Goal: Task Accomplishment & Management: Manage account settings

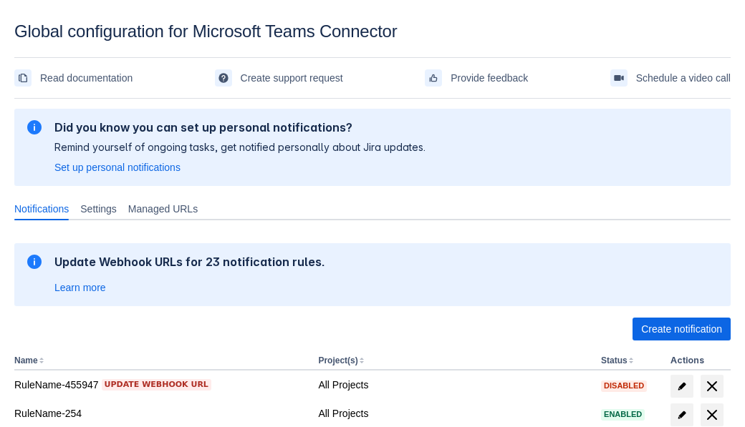
click at [681, 329] on span "Create notification" at bounding box center [681, 329] width 81 height 23
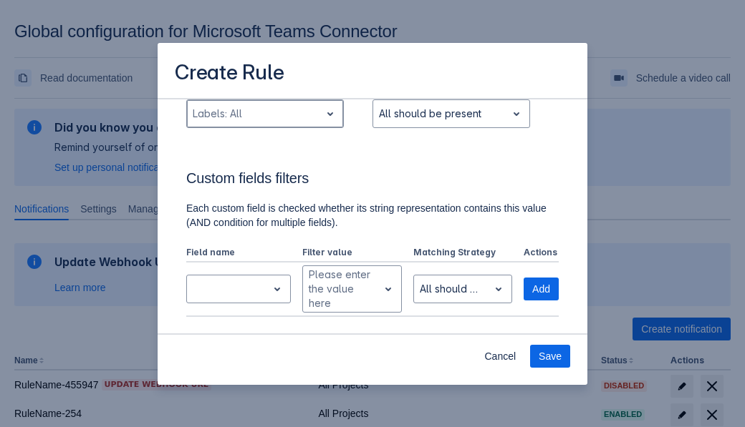
click at [264, 122] on div "Scrollable content" at bounding box center [254, 113] width 122 height 17
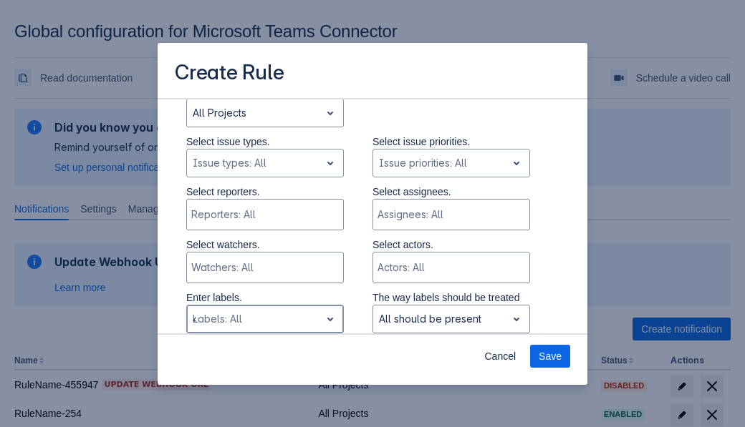
type input "494281_label"
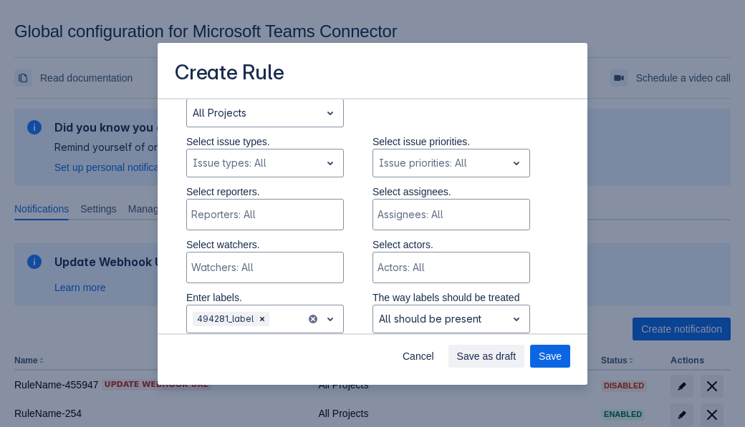
scroll to position [965, 0]
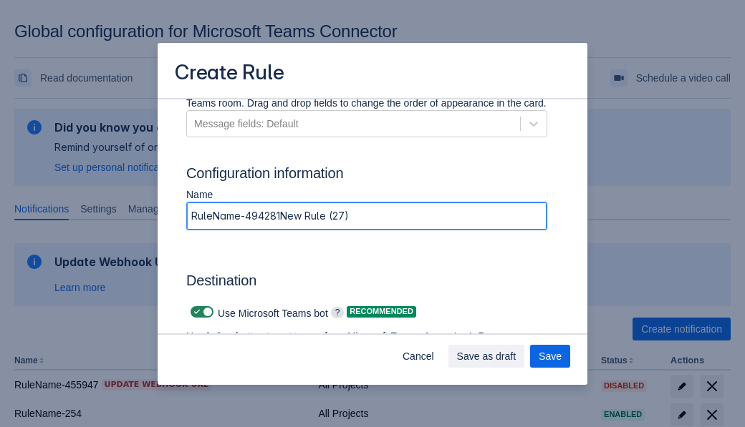
type input "RuleName-494281New Rule (27)"
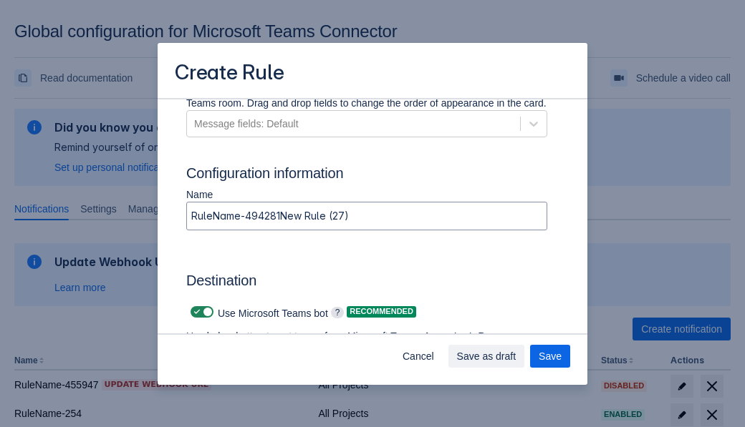
click at [195, 312] on span "Scrollable content" at bounding box center [196, 311] width 11 height 11
click at [195, 312] on input "Scrollable content" at bounding box center [194, 312] width 9 height 9
checkbox input "false"
type input "https://prod-74.westus.logic.azure.com:443/workflows/f11e74d8c9ca438c8769757d73…"
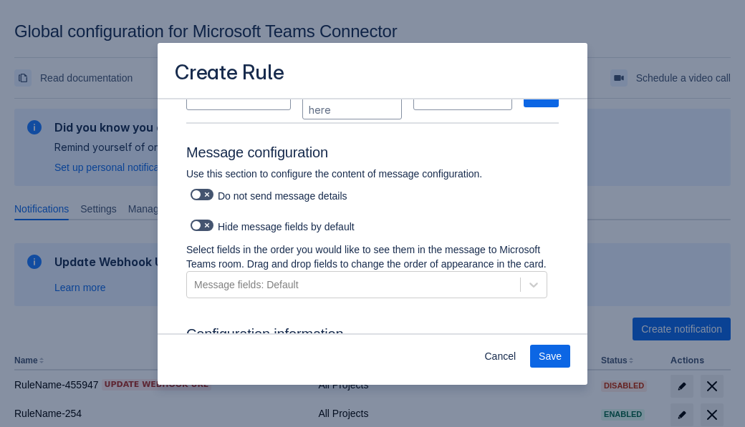
click at [550, 357] on span "Save" at bounding box center [549, 356] width 23 height 23
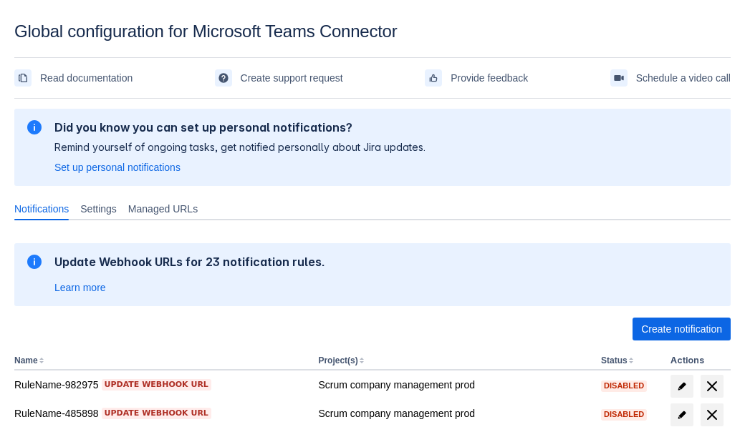
scroll to position [349, 0]
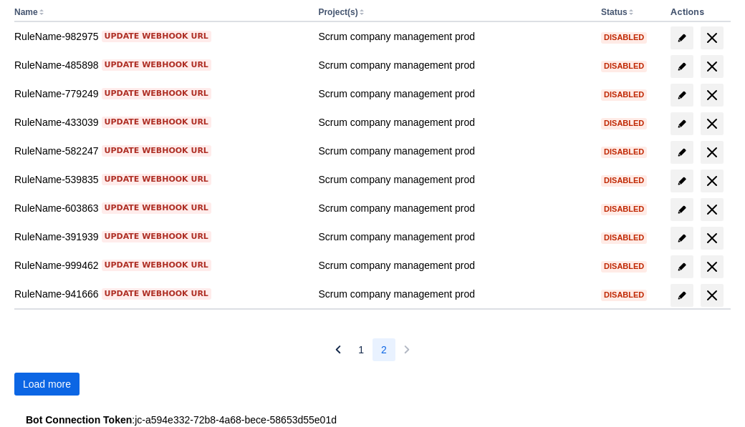
click at [47, 385] on span "Load more" at bounding box center [47, 384] width 48 height 23
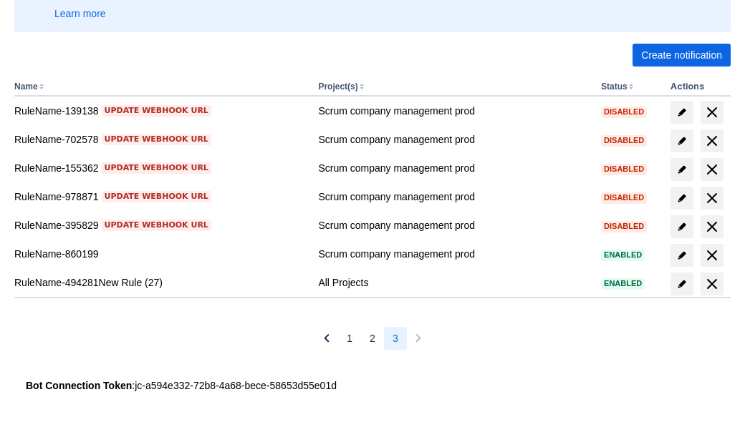
scroll to position [274, 0]
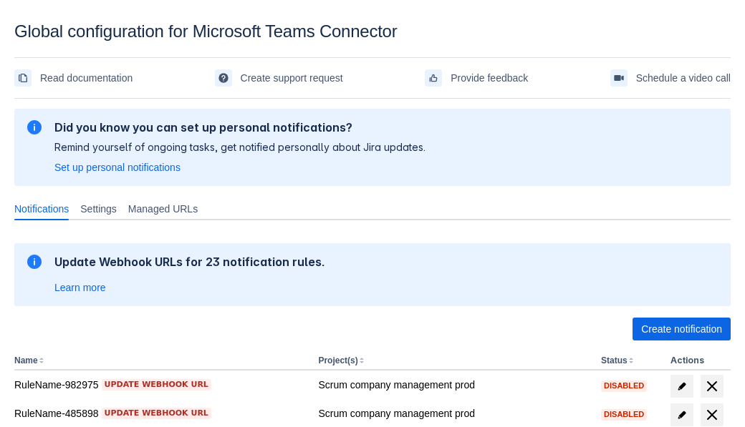
scroll to position [349, 0]
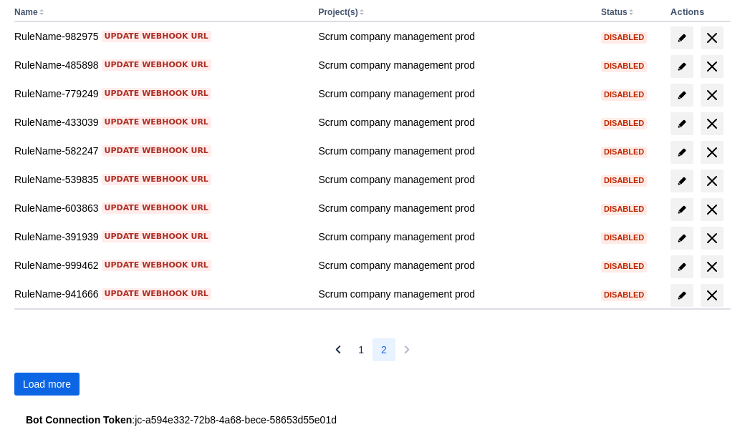
click at [47, 385] on span "Load more" at bounding box center [47, 384] width 48 height 23
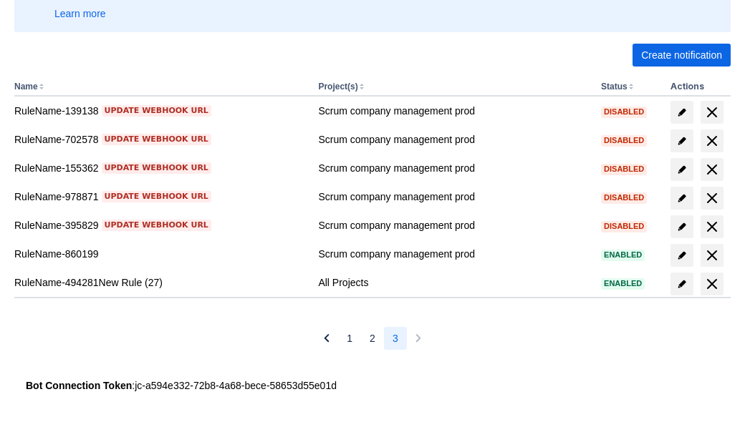
scroll to position [274, 0]
click at [711, 284] on span "delete" at bounding box center [711, 284] width 17 height 17
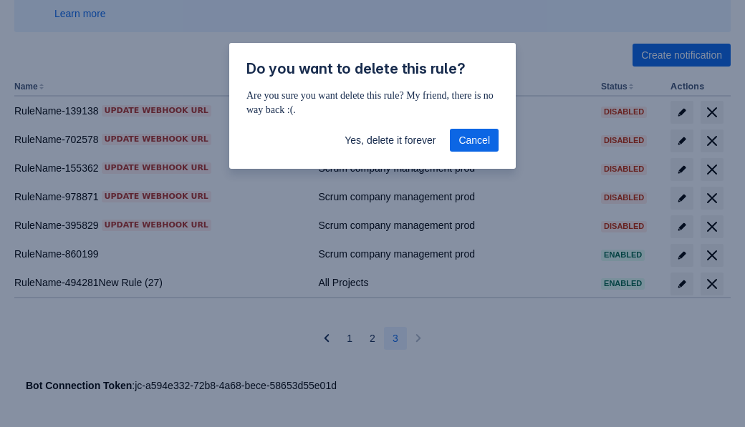
click at [390, 140] on span "Yes, delete it forever" at bounding box center [389, 140] width 91 height 23
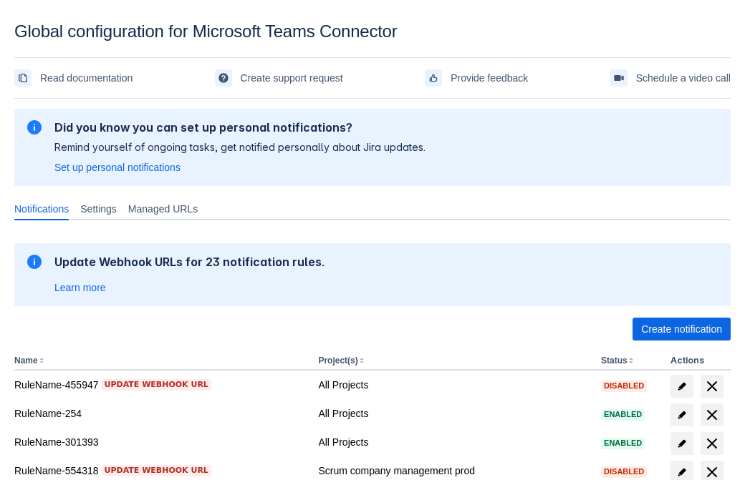
click at [681, 329] on span "Create notification" at bounding box center [681, 329] width 81 height 23
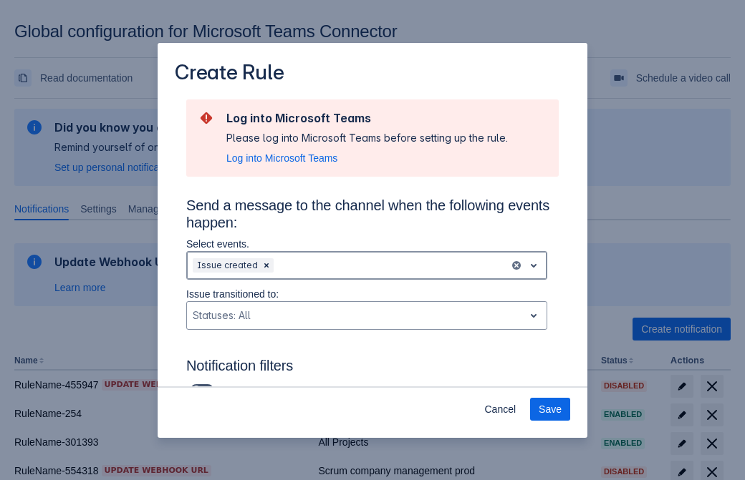
click at [367, 266] on div "Scrollable content" at bounding box center [389, 265] width 227 height 17
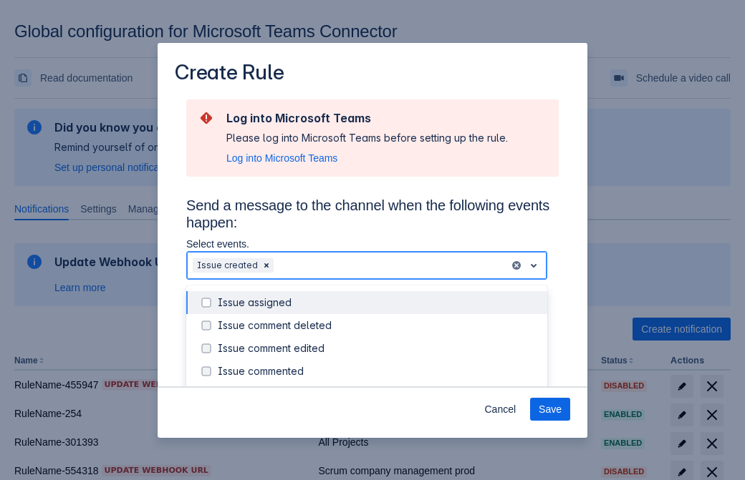
click at [378, 387] on div "Issue created" at bounding box center [378, 394] width 321 height 14
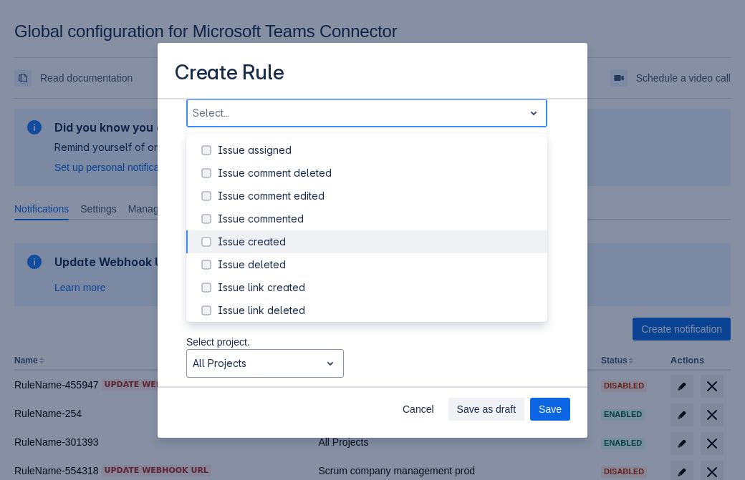
click at [378, 372] on div "Issue updated" at bounding box center [378, 379] width 321 height 14
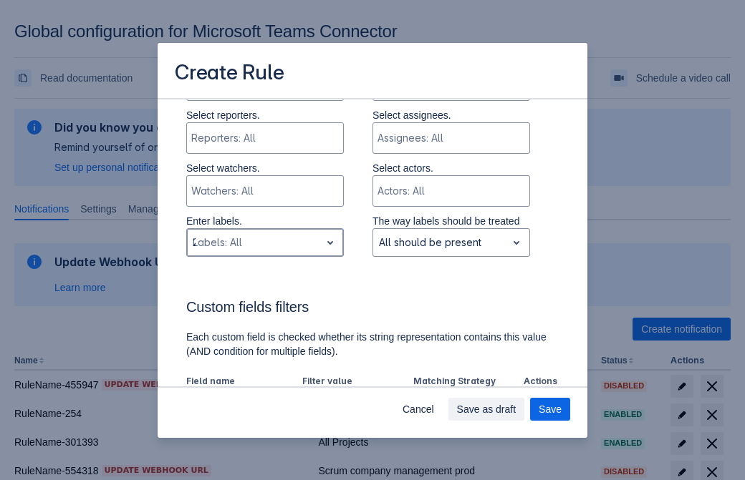
type input "249588_label"
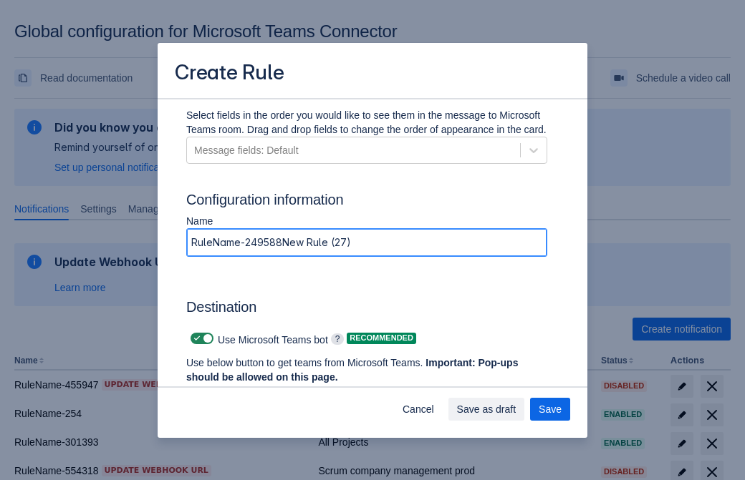
type input "RuleName-249588New Rule (27)"
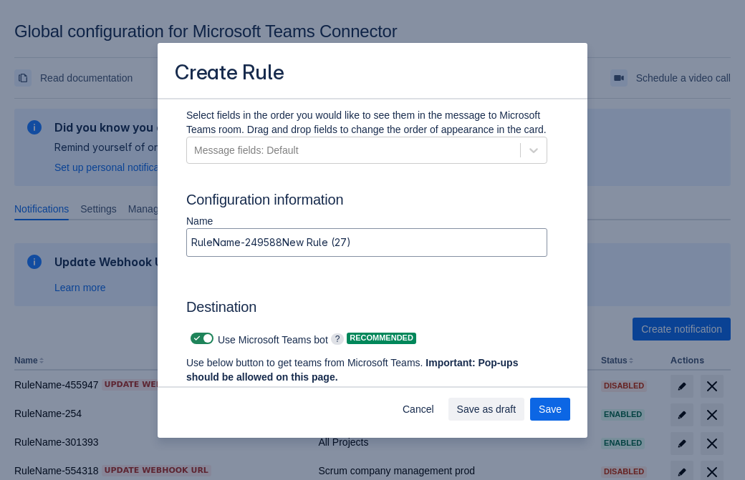
click at [195, 339] on span "Scrollable content" at bounding box center [196, 338] width 11 height 11
click at [195, 339] on input "Scrollable content" at bounding box center [194, 338] width 9 height 9
checkbox input "false"
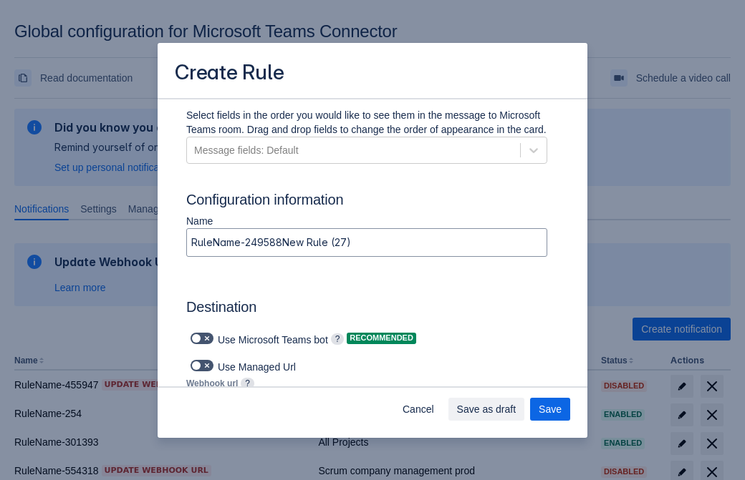
type input "https://prod-34.westus.logic.azure.com:443/workflows/b225ecea21af403f967199aab2…"
click at [516, 410] on span "Save as draft" at bounding box center [486, 409] width 59 height 23
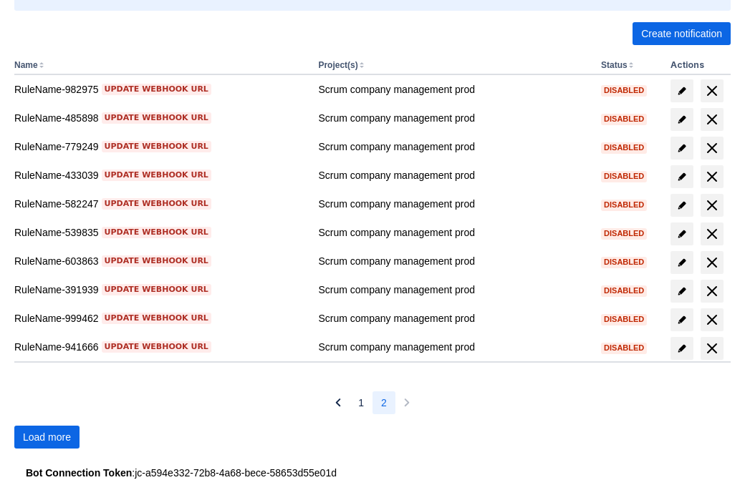
click at [47, 438] on span "Load more" at bounding box center [47, 437] width 48 height 23
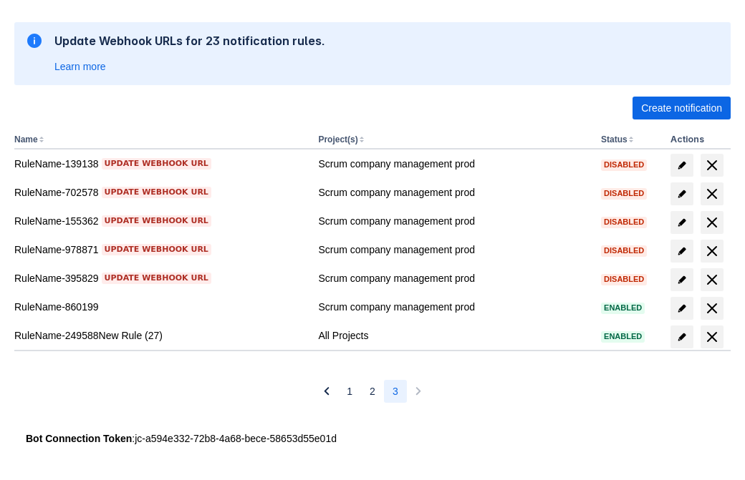
scroll to position [221, 0]
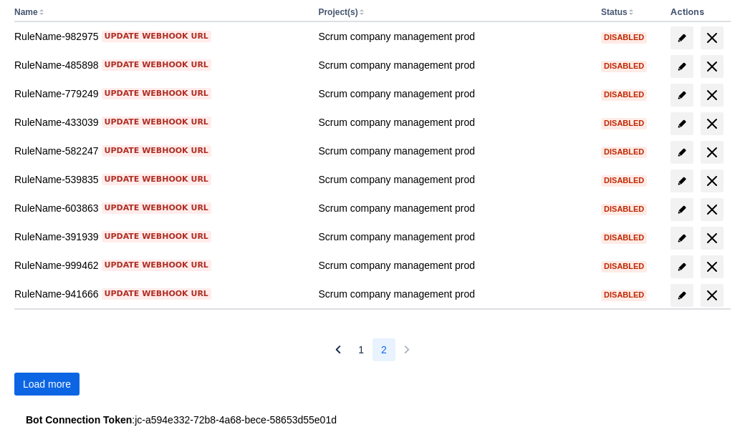
click at [47, 385] on span "Load more" at bounding box center [47, 384] width 48 height 23
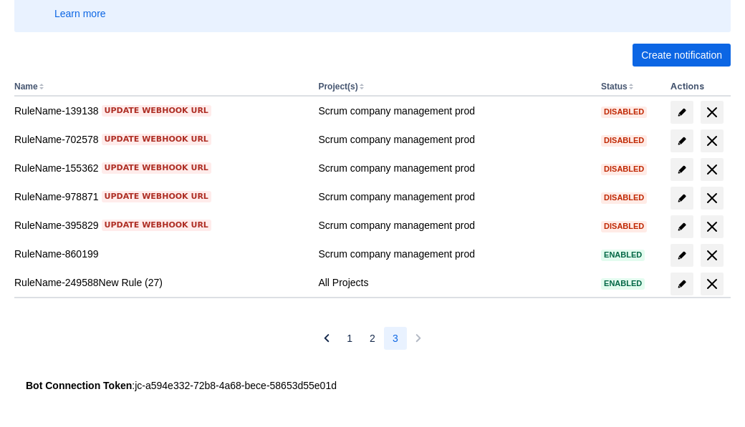
scroll to position [274, 0]
click at [711, 284] on span "delete" at bounding box center [711, 284] width 17 height 17
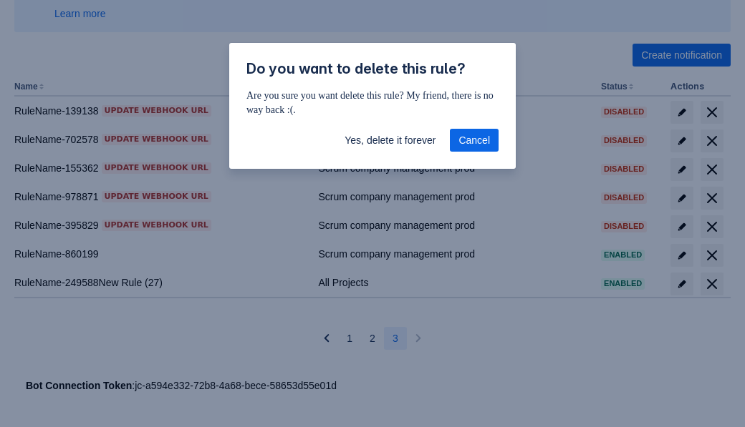
click at [390, 140] on span "Yes, delete it forever" at bounding box center [389, 140] width 91 height 23
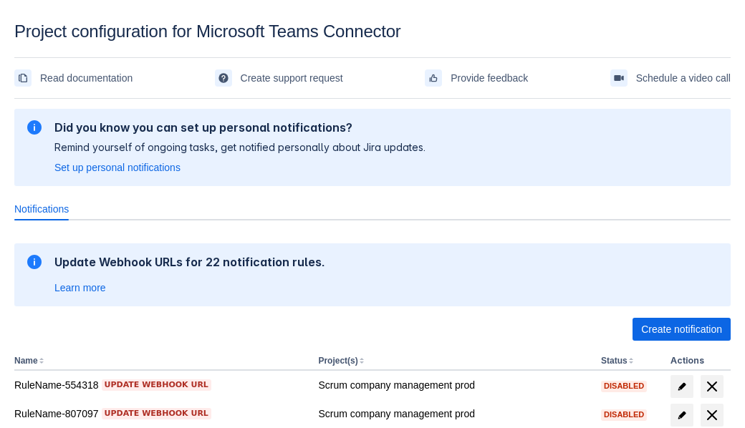
click at [681, 329] on span "Create notification" at bounding box center [681, 329] width 81 height 23
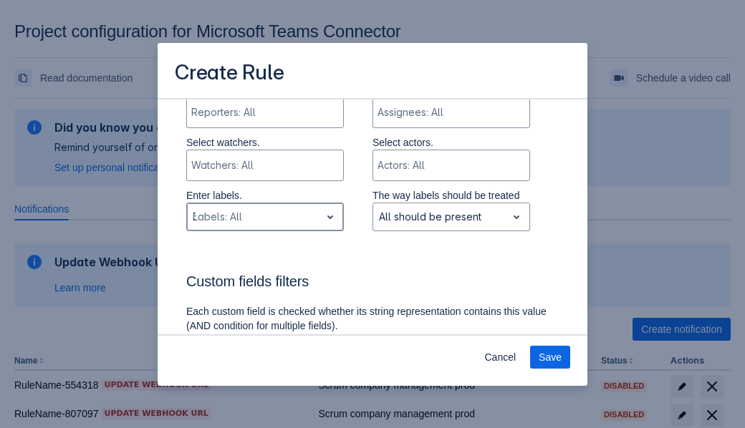
type input "351686_label"
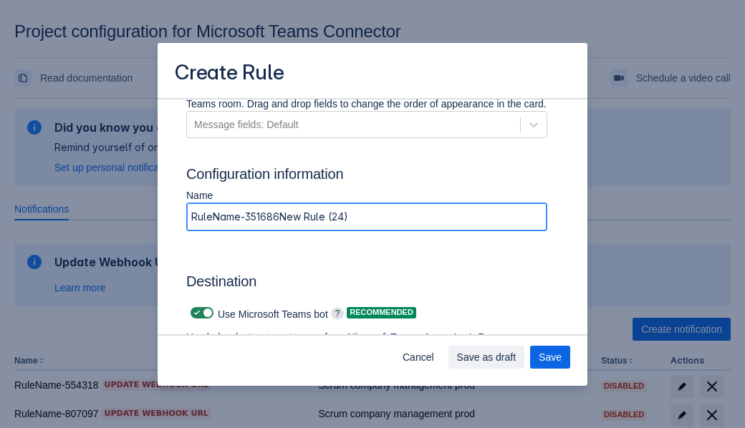
type input "RuleName-351686New Rule (24)"
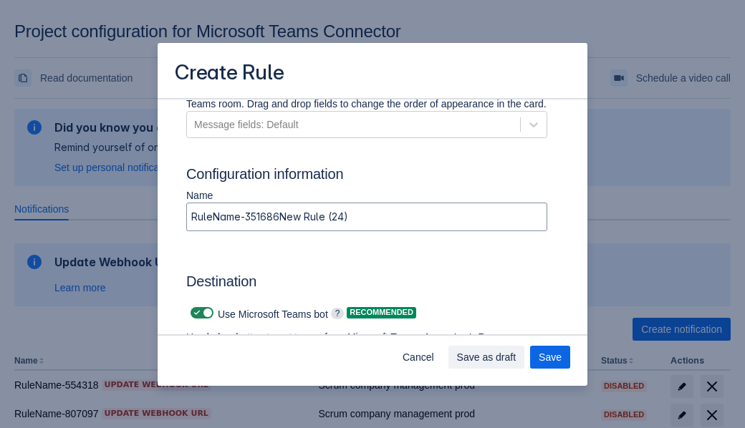
click at [195, 313] on span at bounding box center [196, 312] width 11 height 11
click at [195, 313] on input "checkbox" at bounding box center [194, 313] width 9 height 9
checkbox input "false"
type input "https://prod-66.westus.logic.azure.com:443/workflows/8c648f5704ae4c43ad0e610244…"
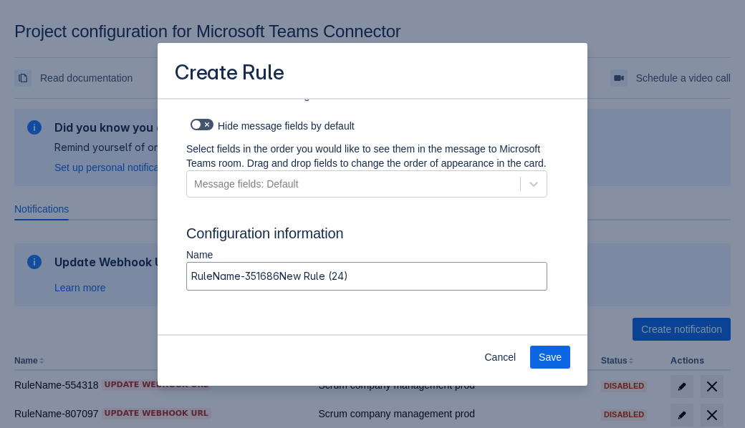
click at [550, 357] on span "Save" at bounding box center [549, 357] width 23 height 23
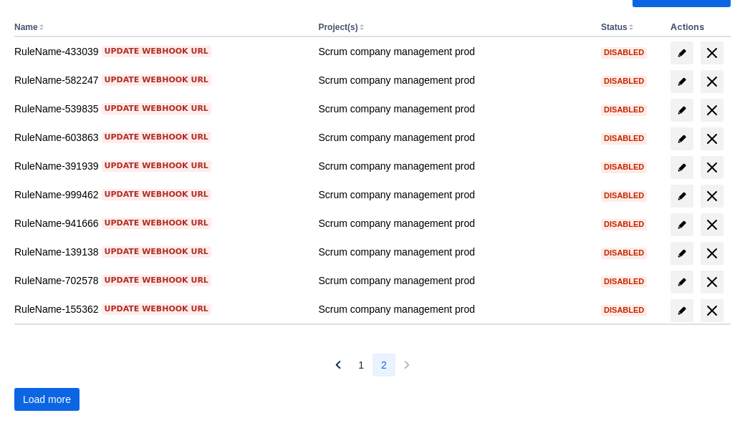
click at [47, 400] on span "Load more" at bounding box center [47, 399] width 48 height 23
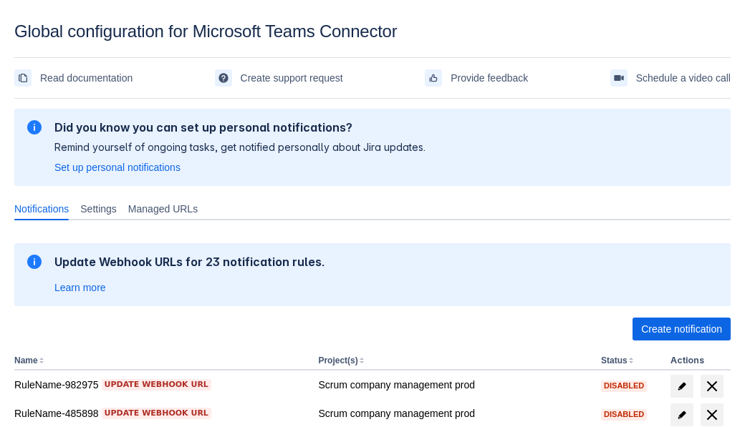
scroll to position [349, 0]
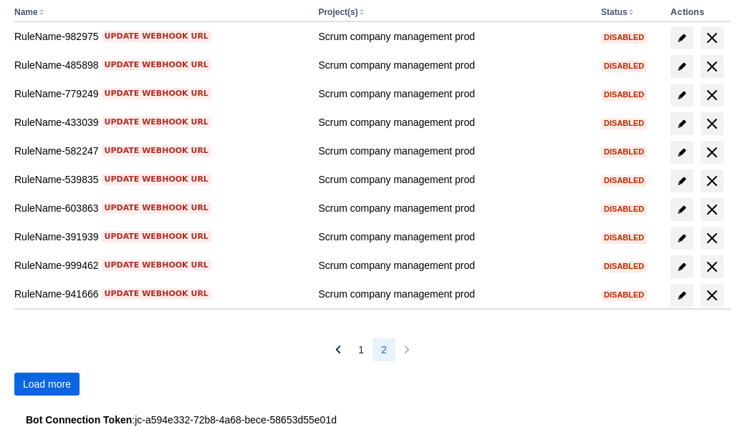
click at [47, 385] on span "Load more" at bounding box center [47, 384] width 48 height 23
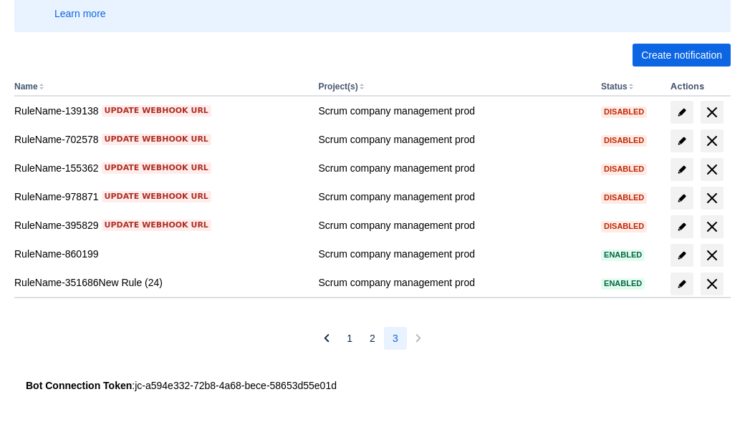
scroll to position [274, 0]
click at [711, 284] on span "delete" at bounding box center [711, 284] width 17 height 17
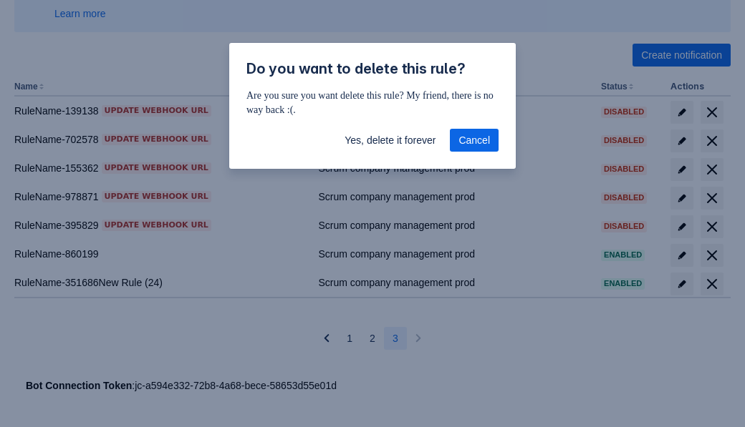
click at [390, 140] on span "Yes, delete it forever" at bounding box center [389, 140] width 91 height 23
